Goal: Navigation & Orientation: Find specific page/section

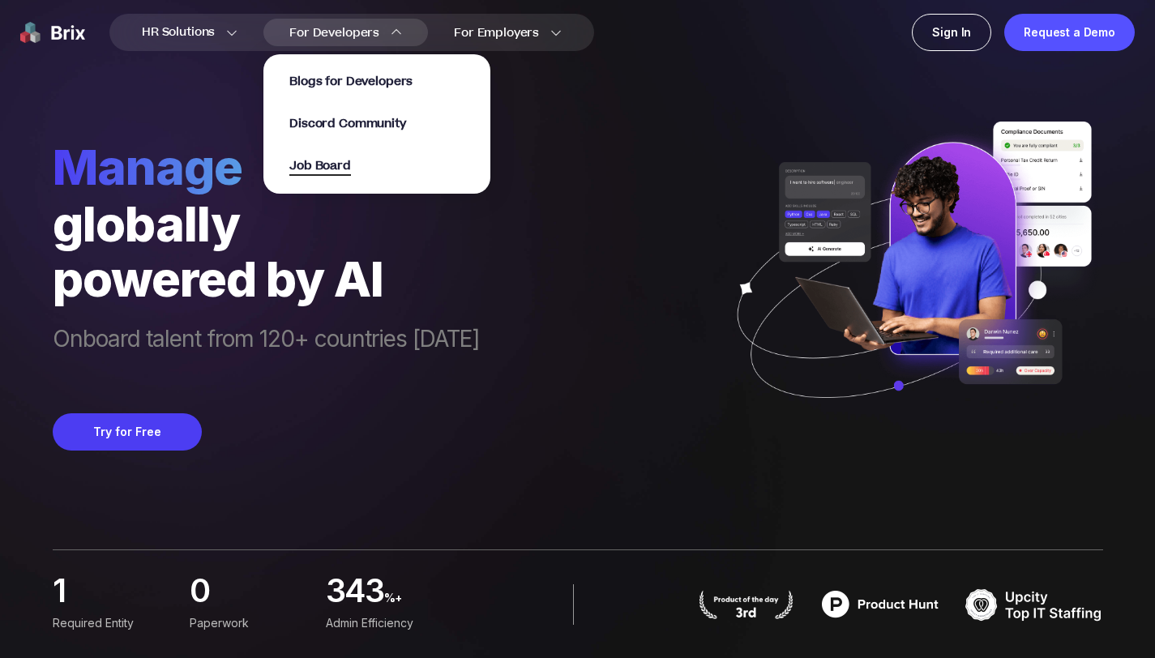
click at [351, 165] on span "Job Board" at bounding box center [320, 166] width 62 height 19
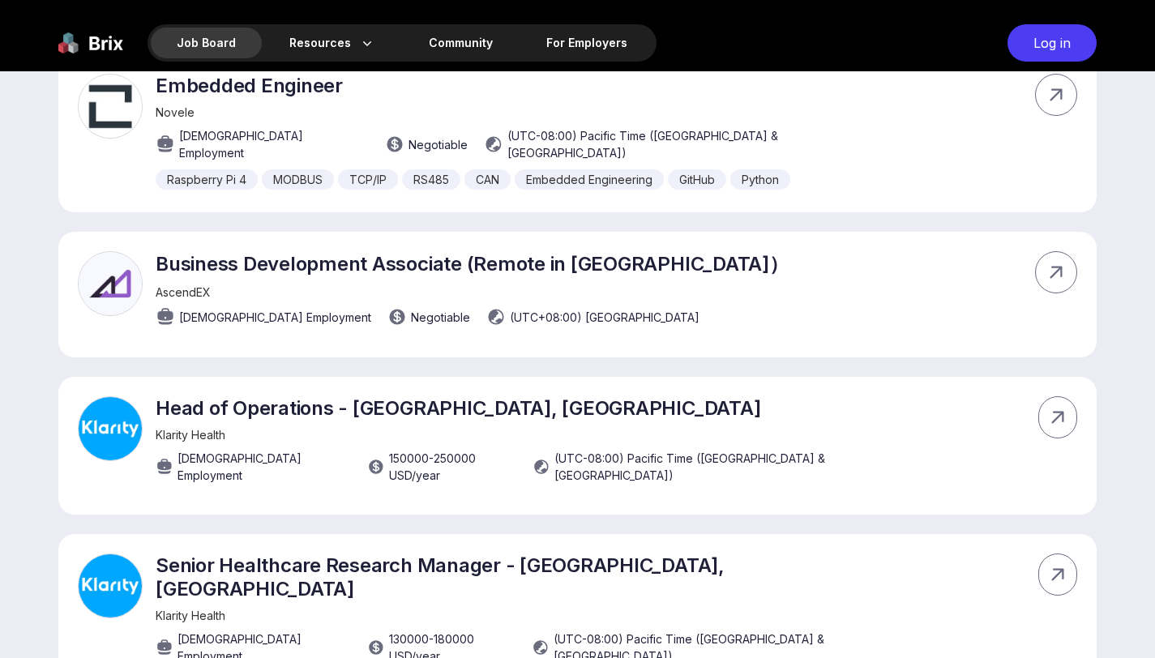
scroll to position [10983, 0]
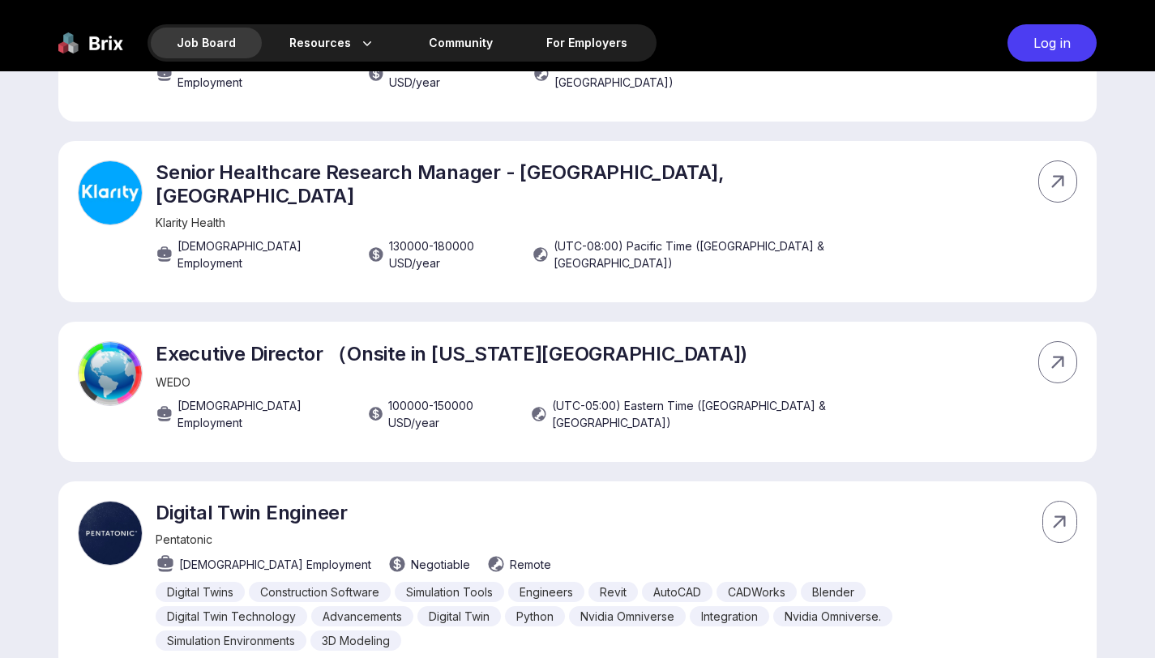
click at [87, 28] on img at bounding box center [90, 42] width 65 height 37
click at [88, 45] on img at bounding box center [90, 42] width 65 height 37
click at [97, 47] on img at bounding box center [90, 42] width 65 height 37
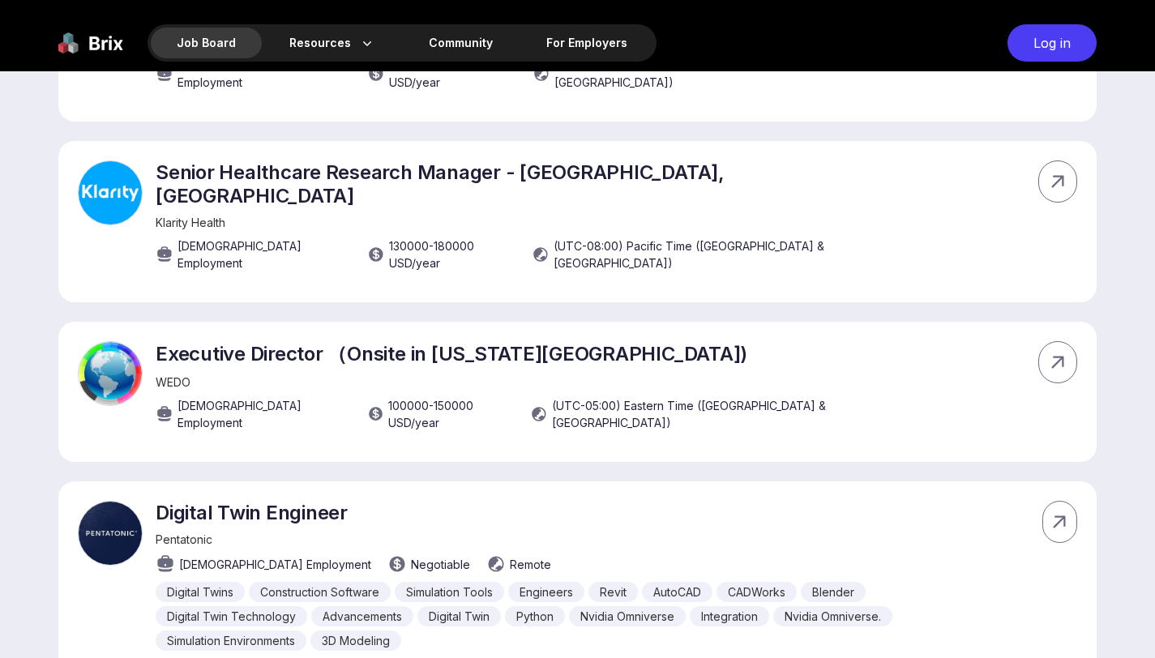
click at [97, 47] on img at bounding box center [90, 42] width 65 height 37
click at [214, 50] on div "Job Board" at bounding box center [206, 43] width 111 height 31
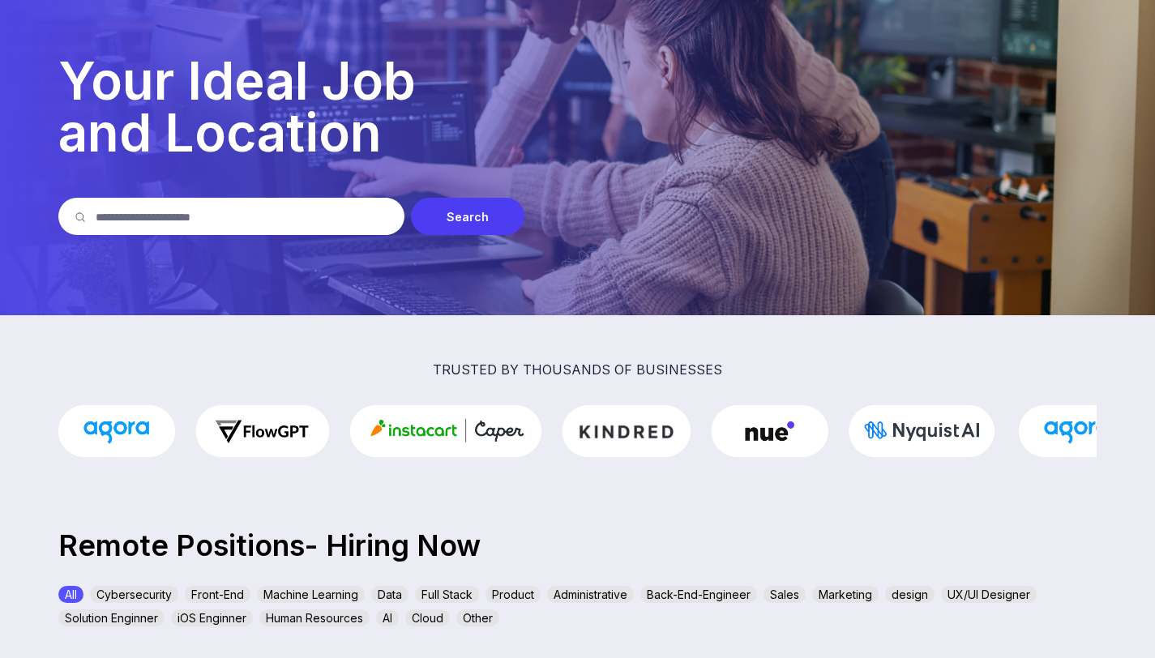
scroll to position [238, 0]
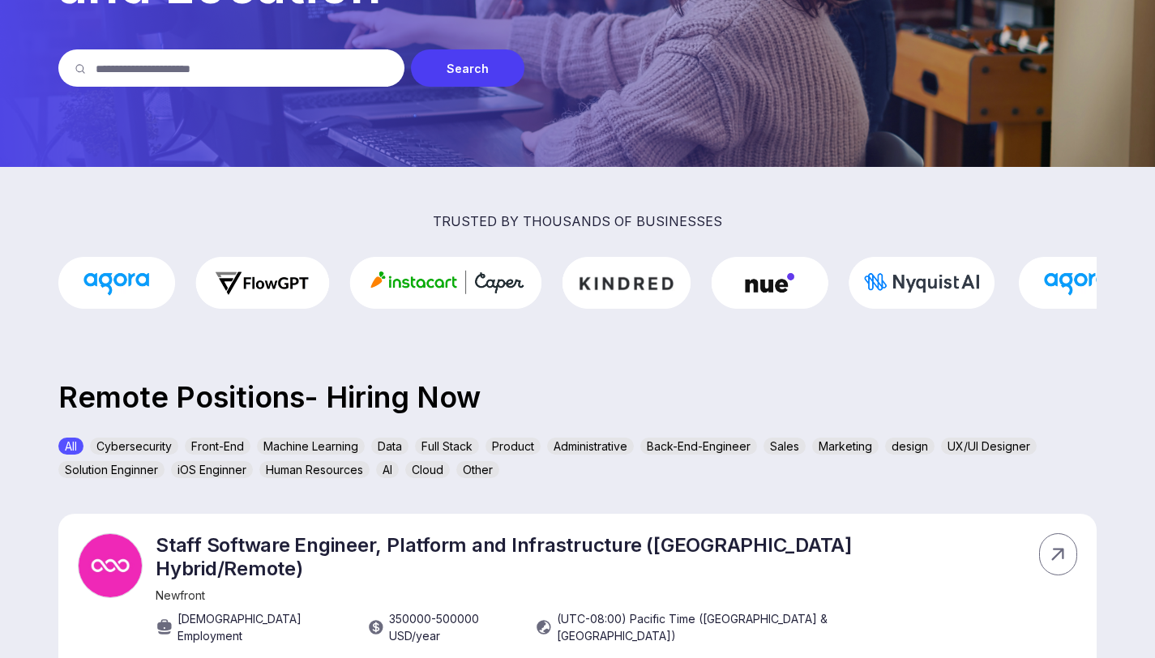
click at [743, 447] on div "Back-End-Engineer" at bounding box center [698, 446] width 117 height 17
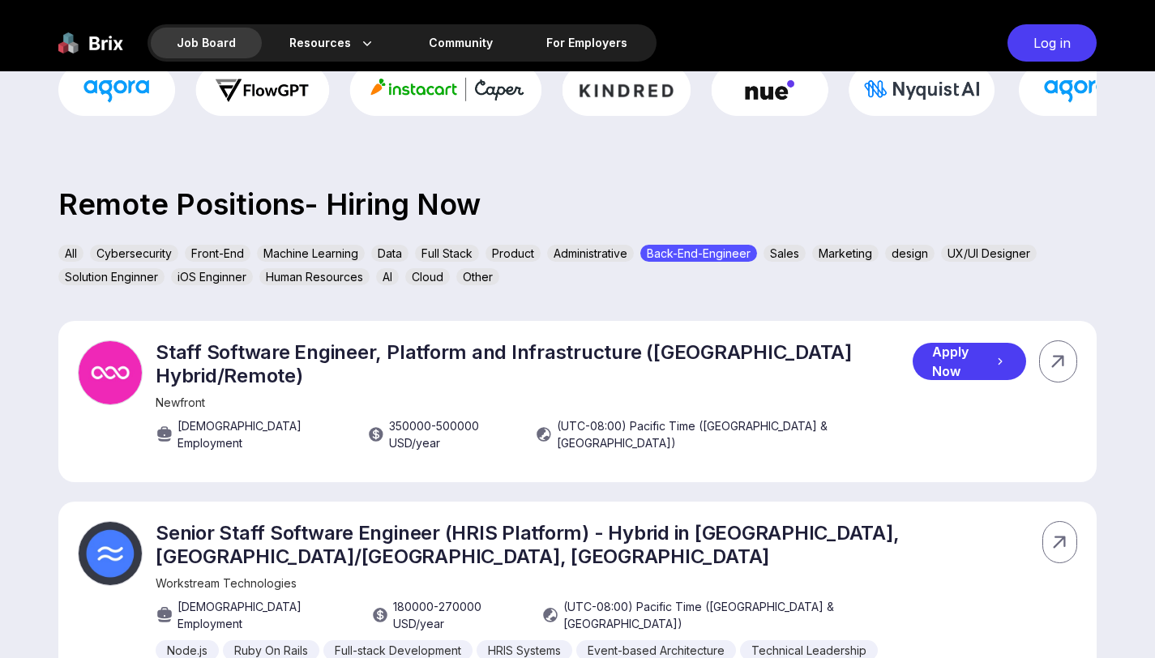
scroll to position [426, 0]
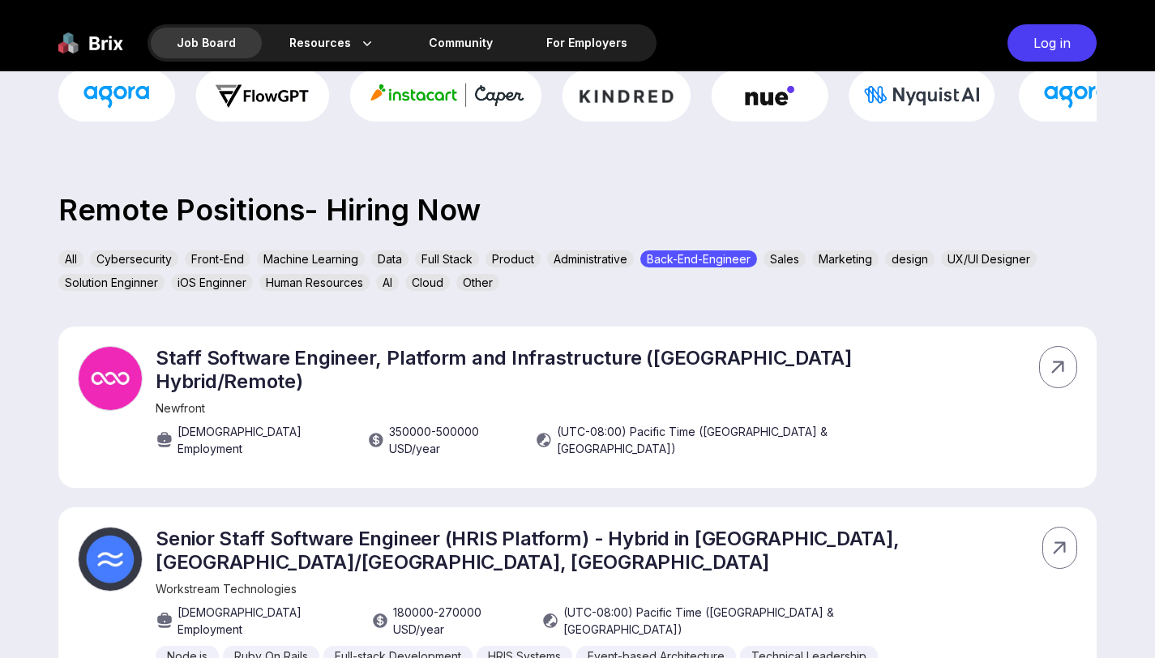
click at [699, 259] on div "Back-End-Engineer" at bounding box center [698, 258] width 117 height 17
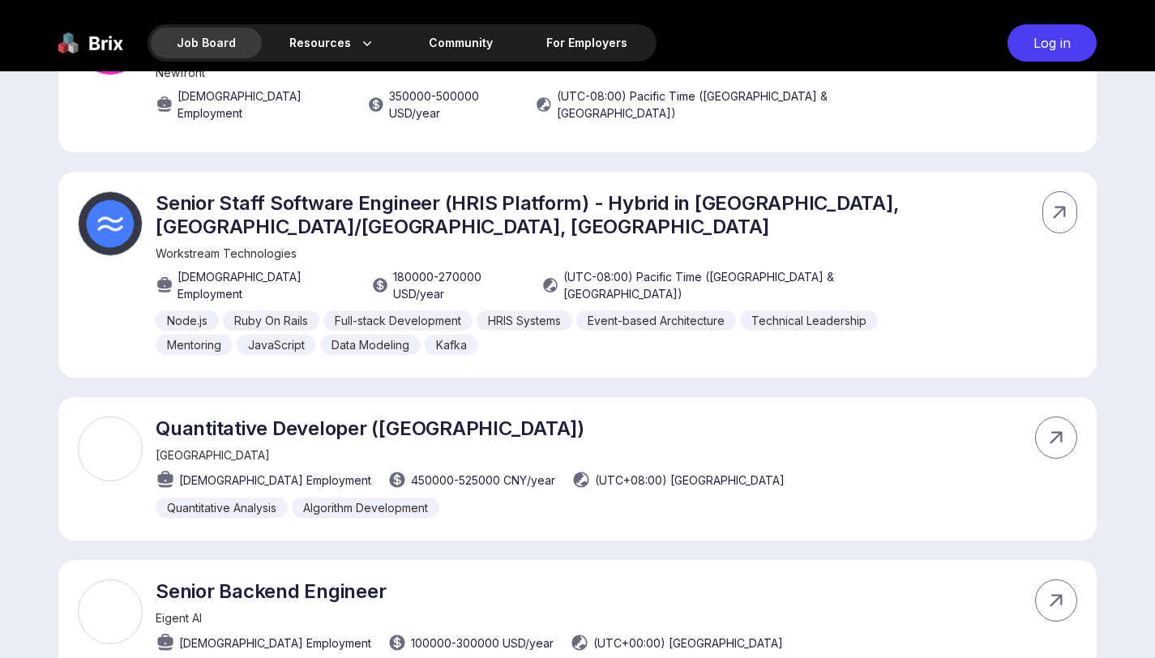
scroll to position [0, 0]
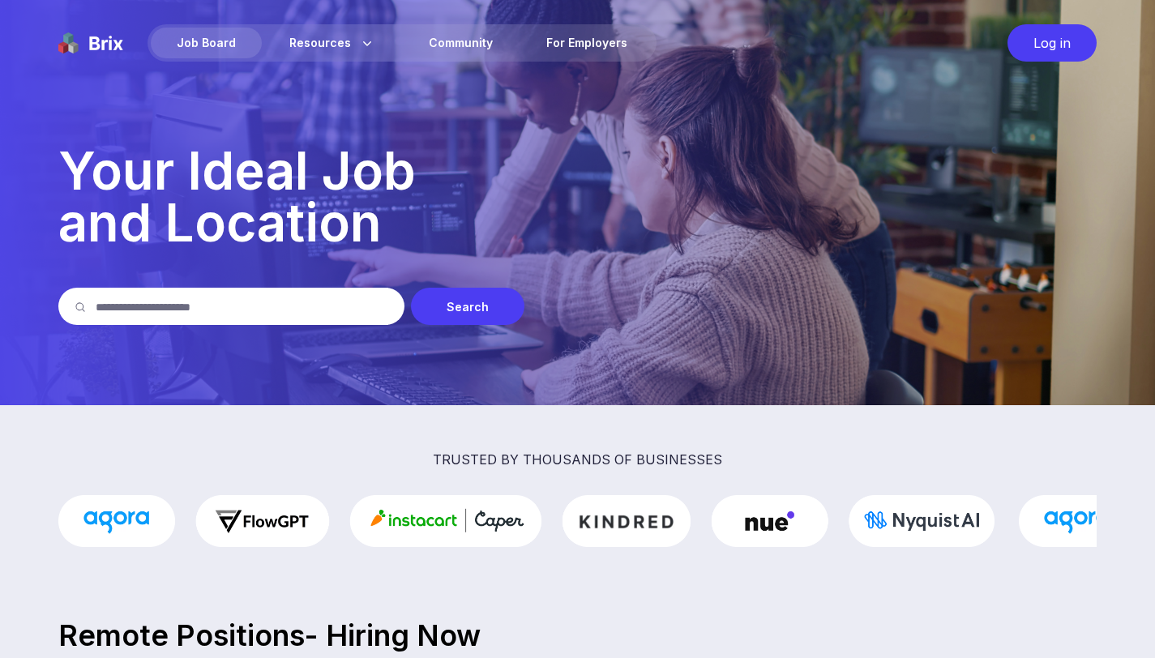
click at [91, 43] on img at bounding box center [90, 42] width 65 height 37
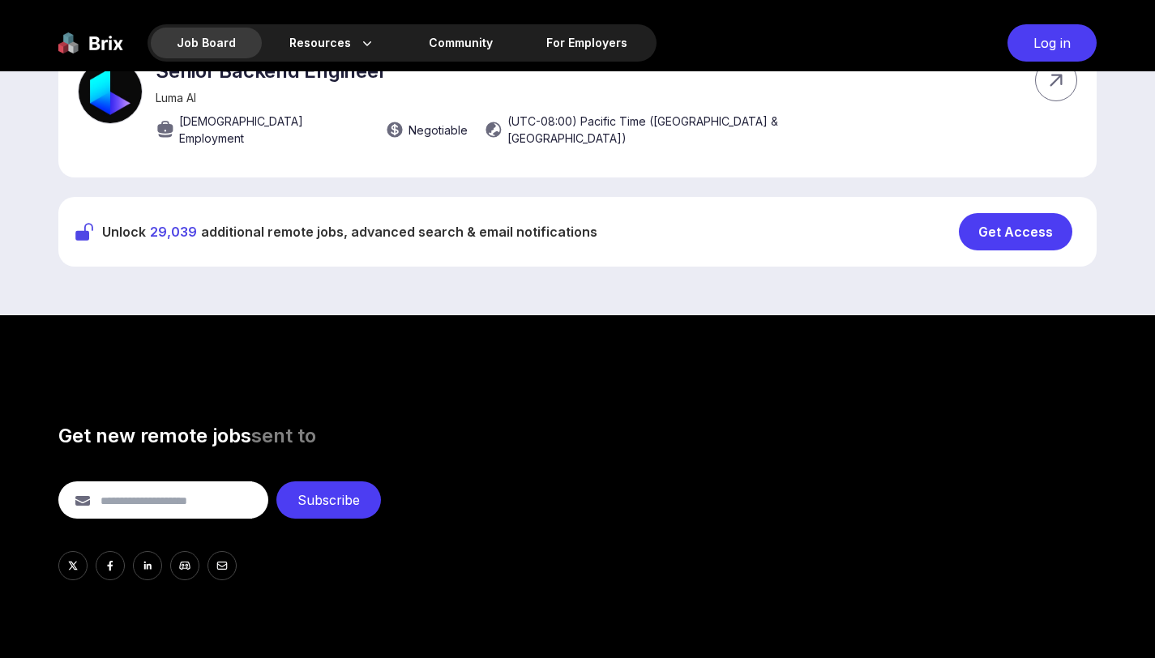
scroll to position [2214, 0]
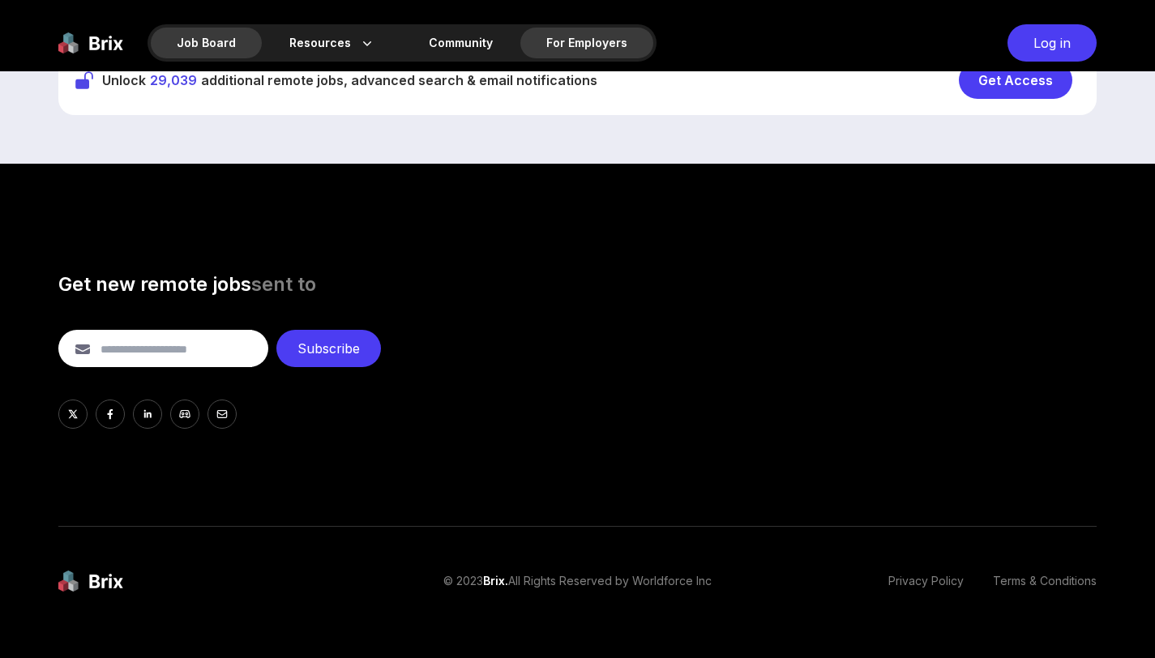
click at [552, 35] on div "For Employers" at bounding box center [586, 43] width 133 height 31
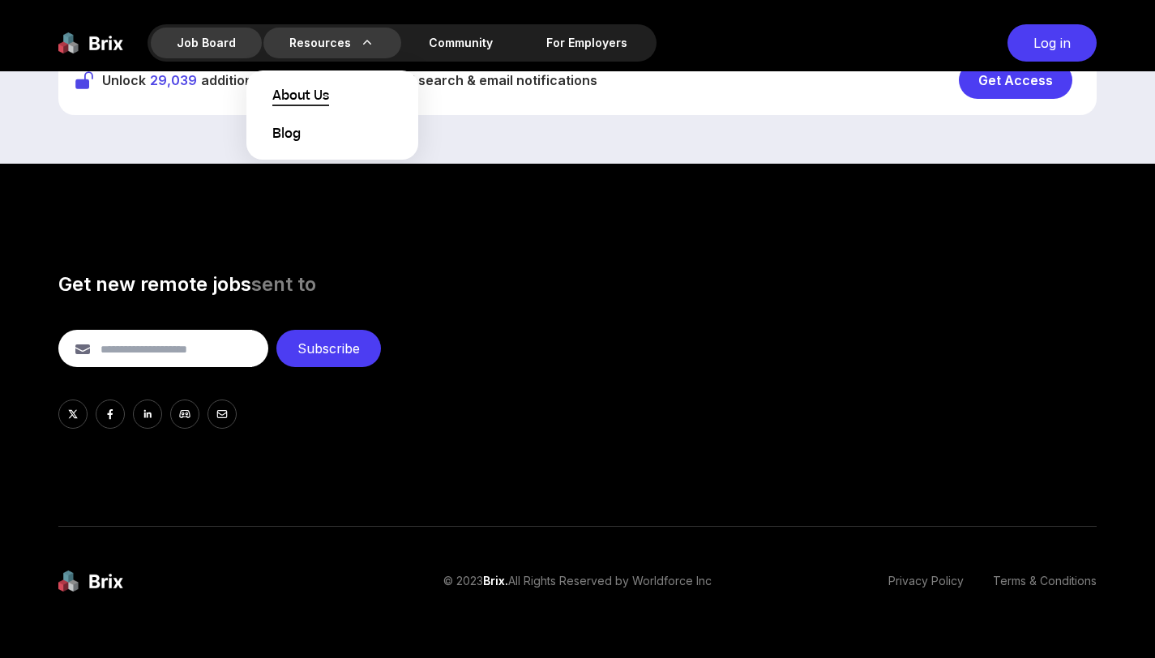
click at [313, 95] on span "About Us" at bounding box center [300, 96] width 57 height 19
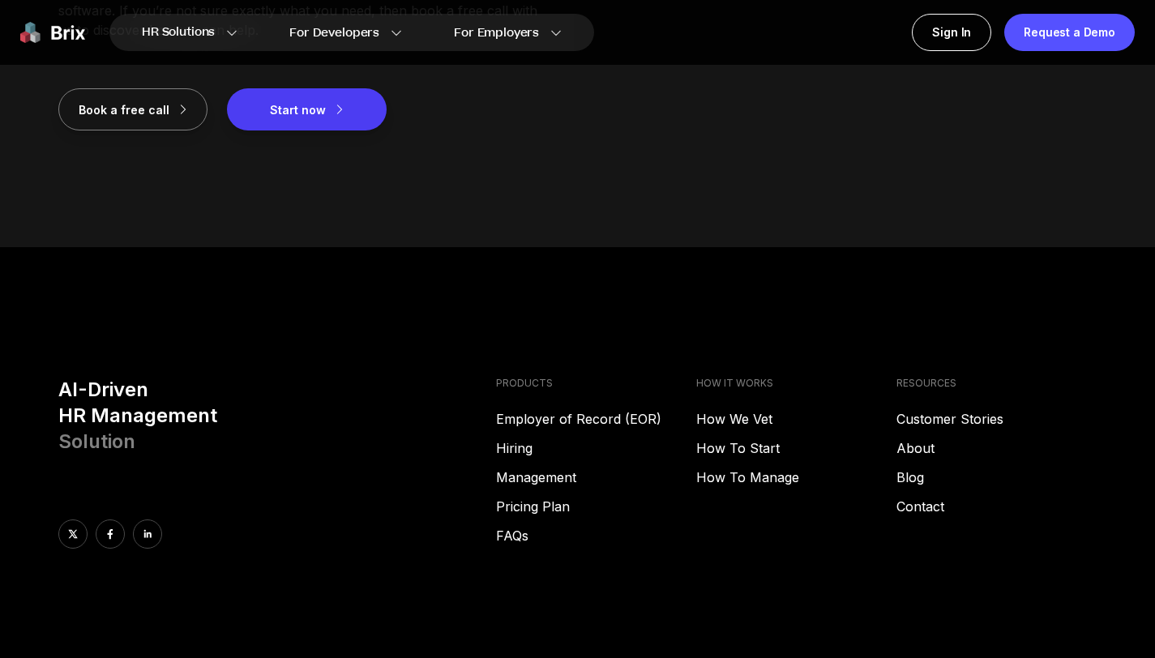
scroll to position [2018, 0]
click at [521, 451] on link "Hiring" at bounding box center [596, 447] width 200 height 19
click at [552, 463] on div "PRODUCTS Employer of Record (EOR) Hiring Management Pricing Plan FAQs" at bounding box center [596, 462] width 200 height 172
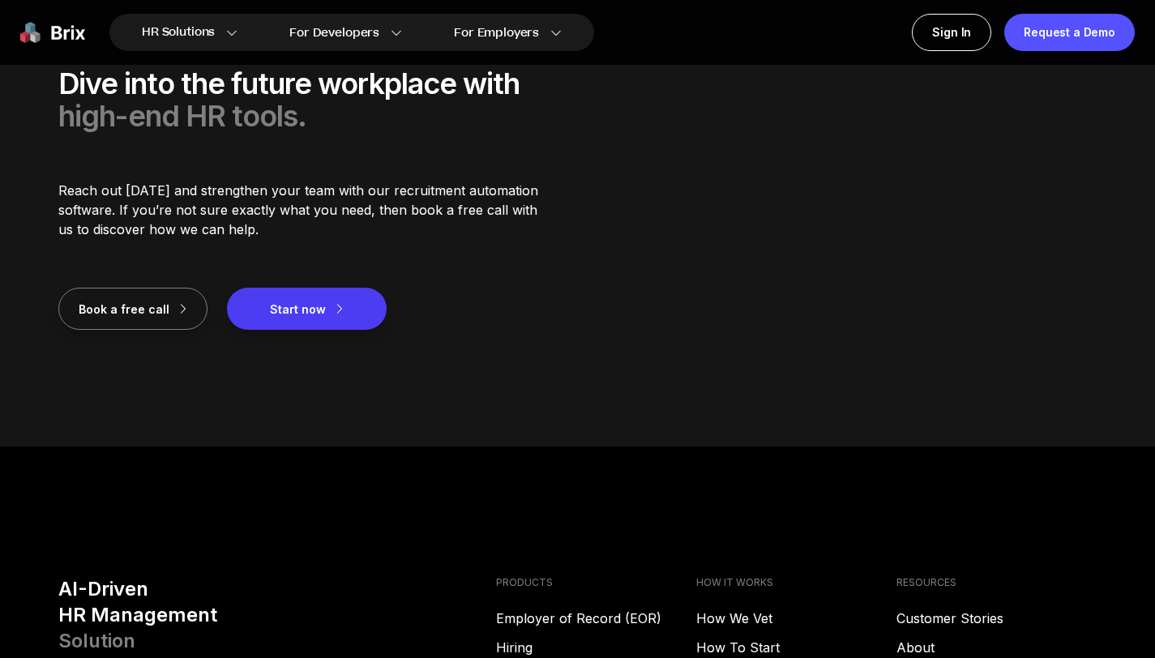
scroll to position [2173, 0]
